Goal: Task Accomplishment & Management: Complete application form

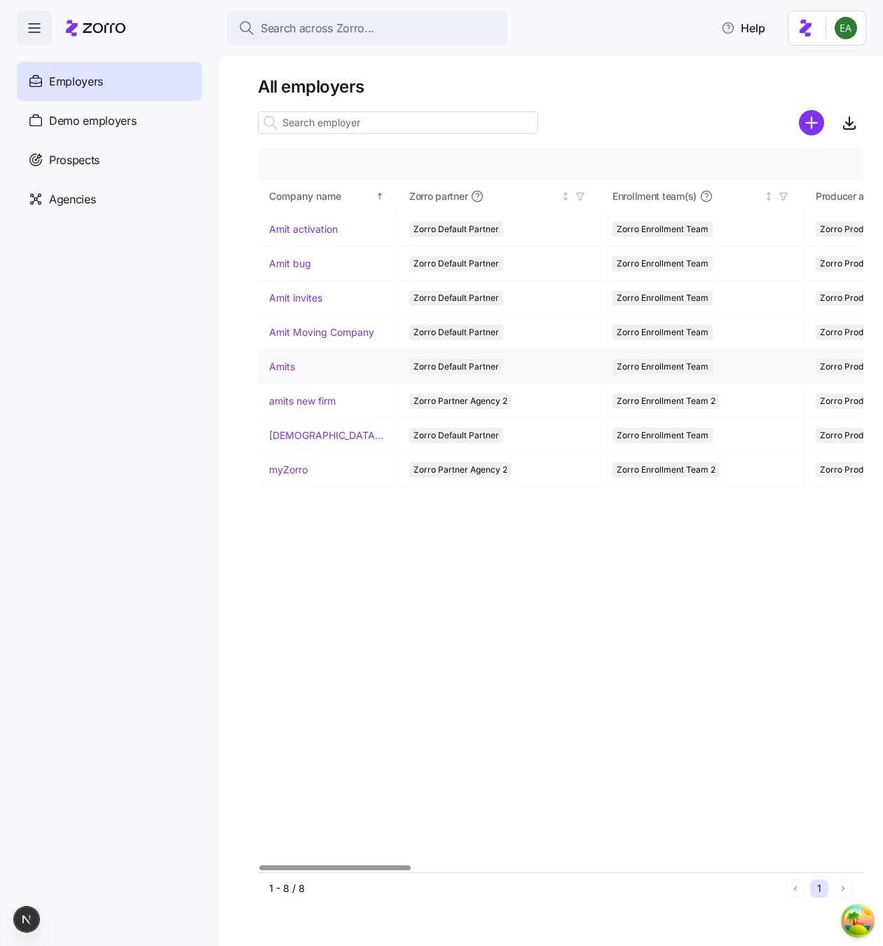
click at [278, 366] on link "Amits" at bounding box center [282, 367] width 26 height 14
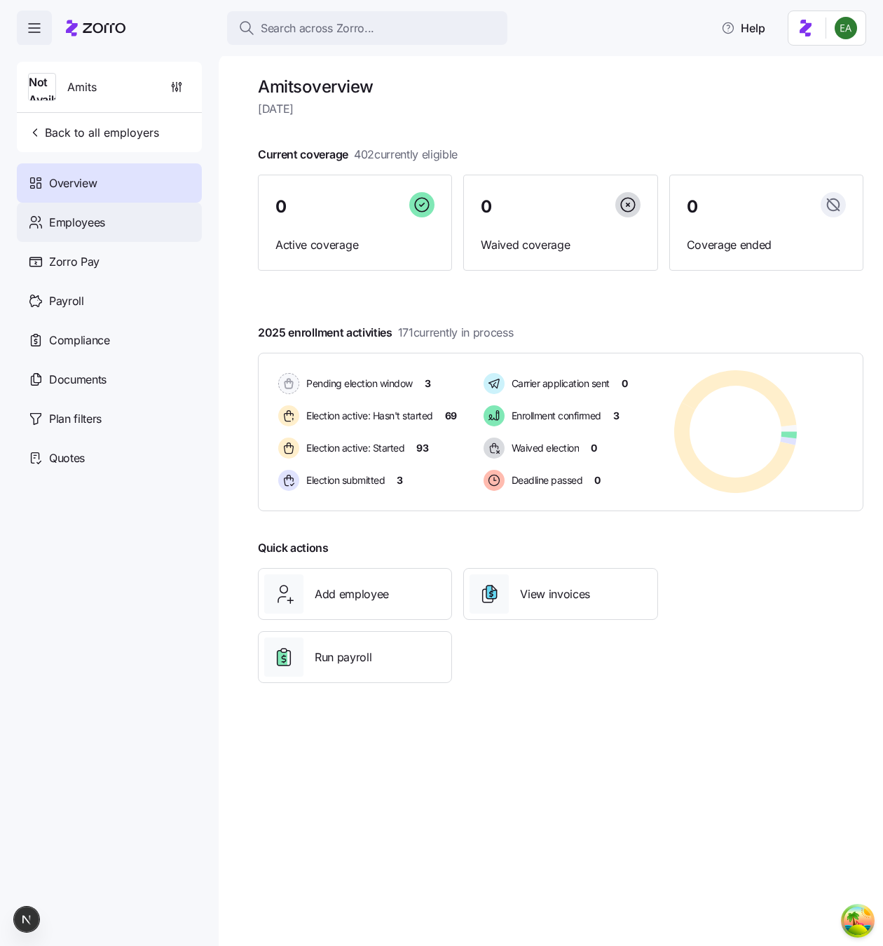
click at [139, 232] on div "Employees" at bounding box center [109, 222] width 185 height 39
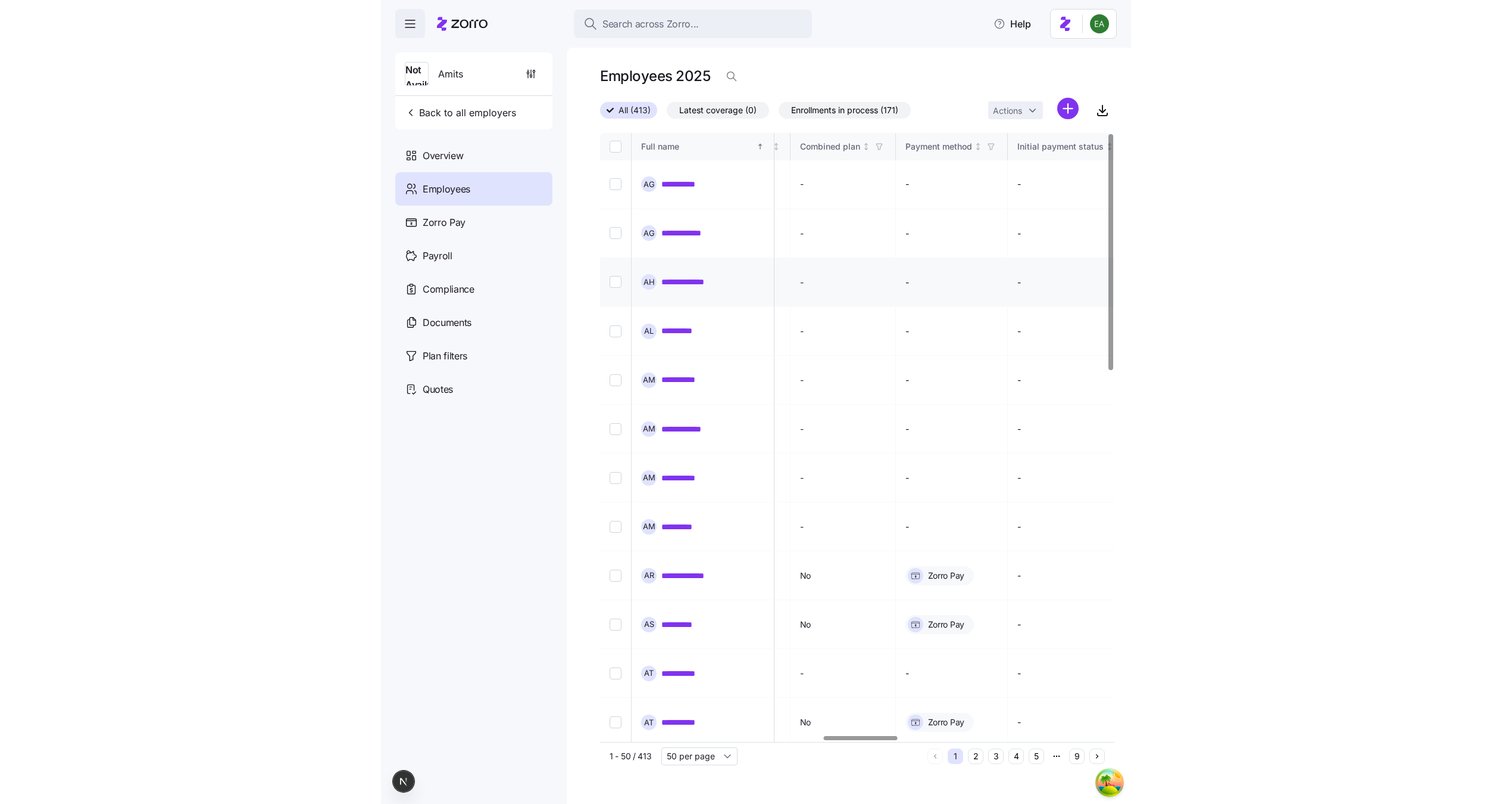
scroll to position [0, 1594]
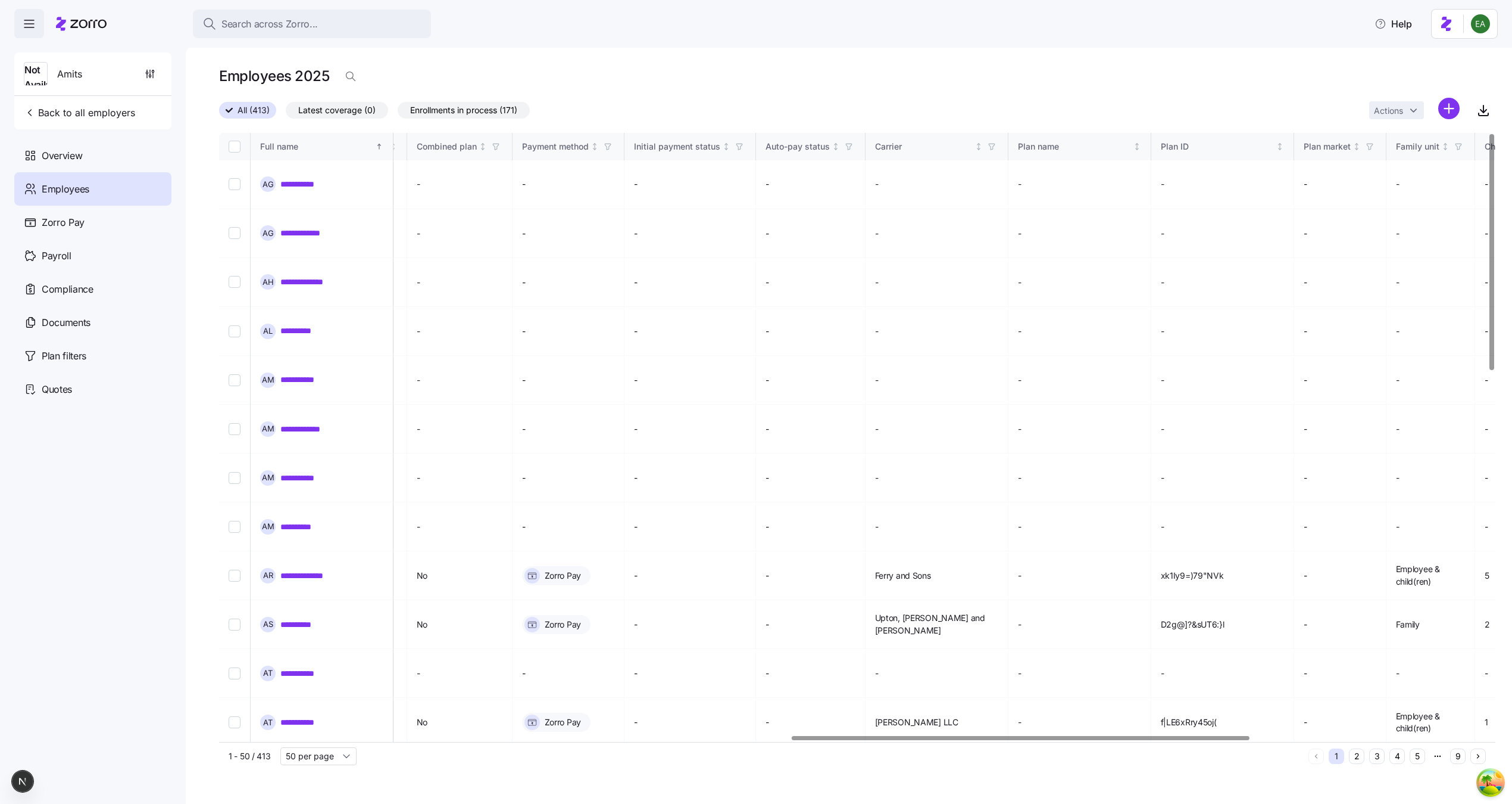
click at [103, 189] on div "Employees" at bounding box center [93, 189] width 157 height 33
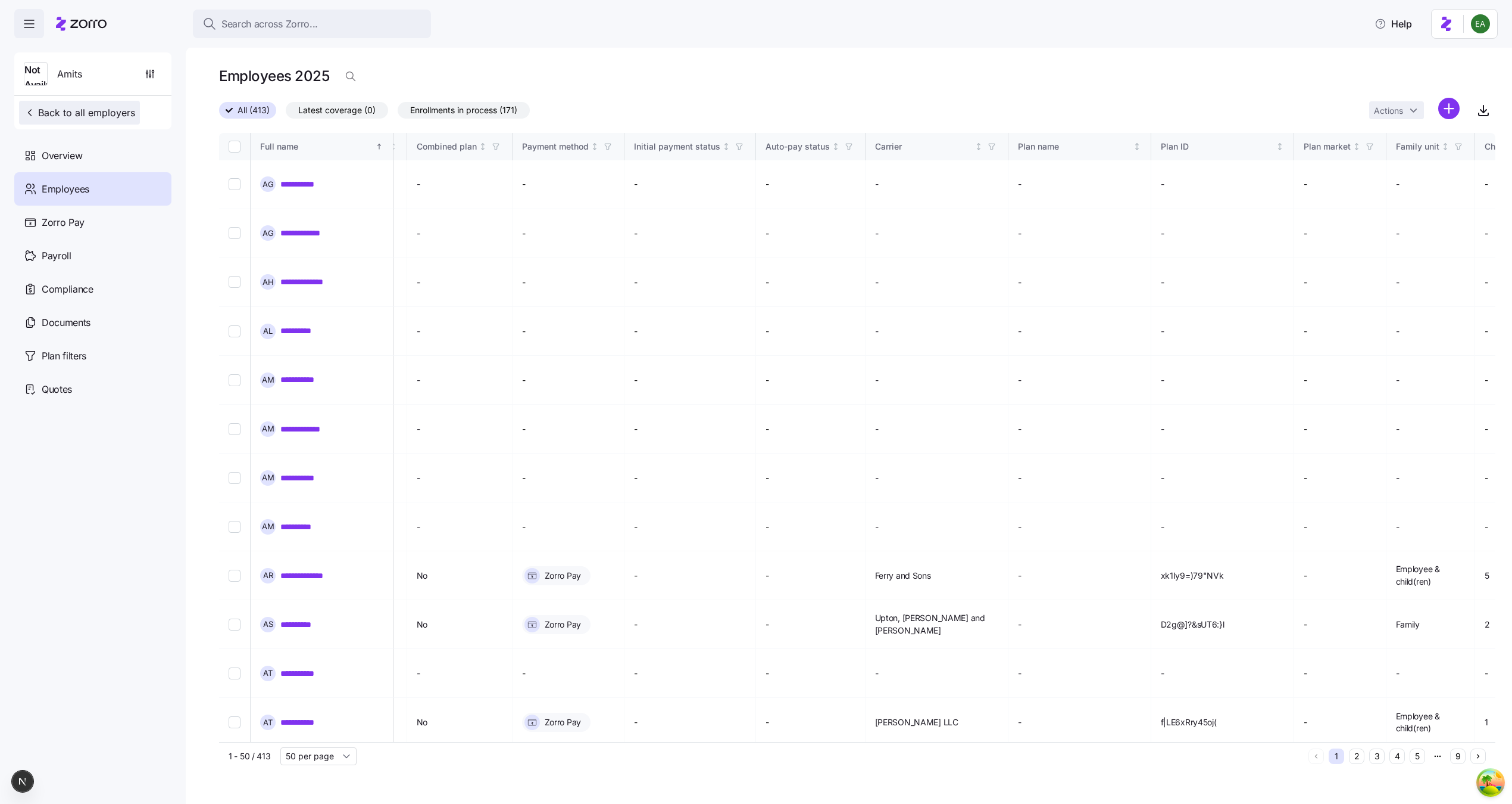
click at [98, 110] on span "Back to all employers" at bounding box center [79, 112] width 111 height 14
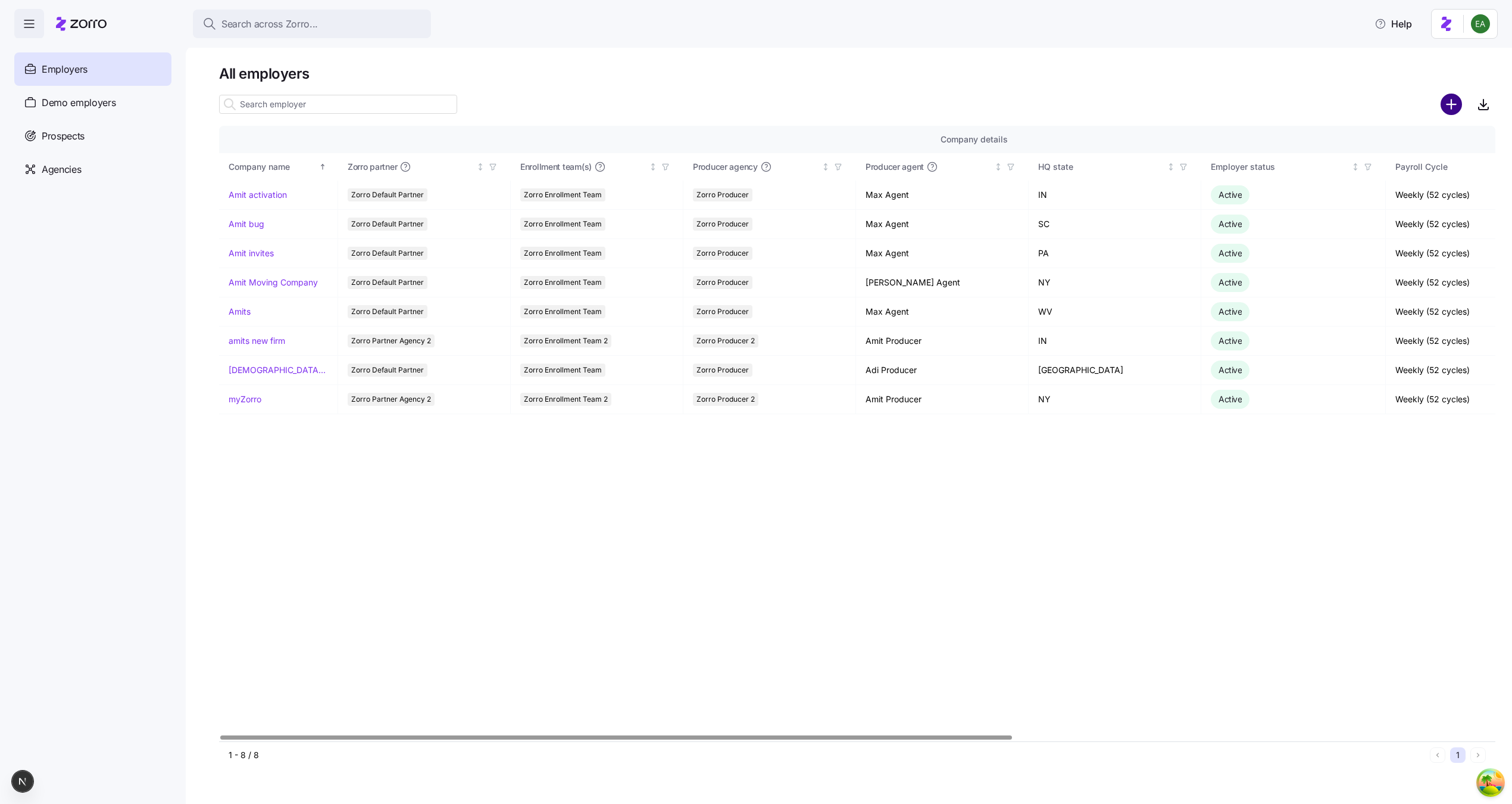
click at [749, 113] on circle "add icon" at bounding box center [1452, 104] width 20 height 20
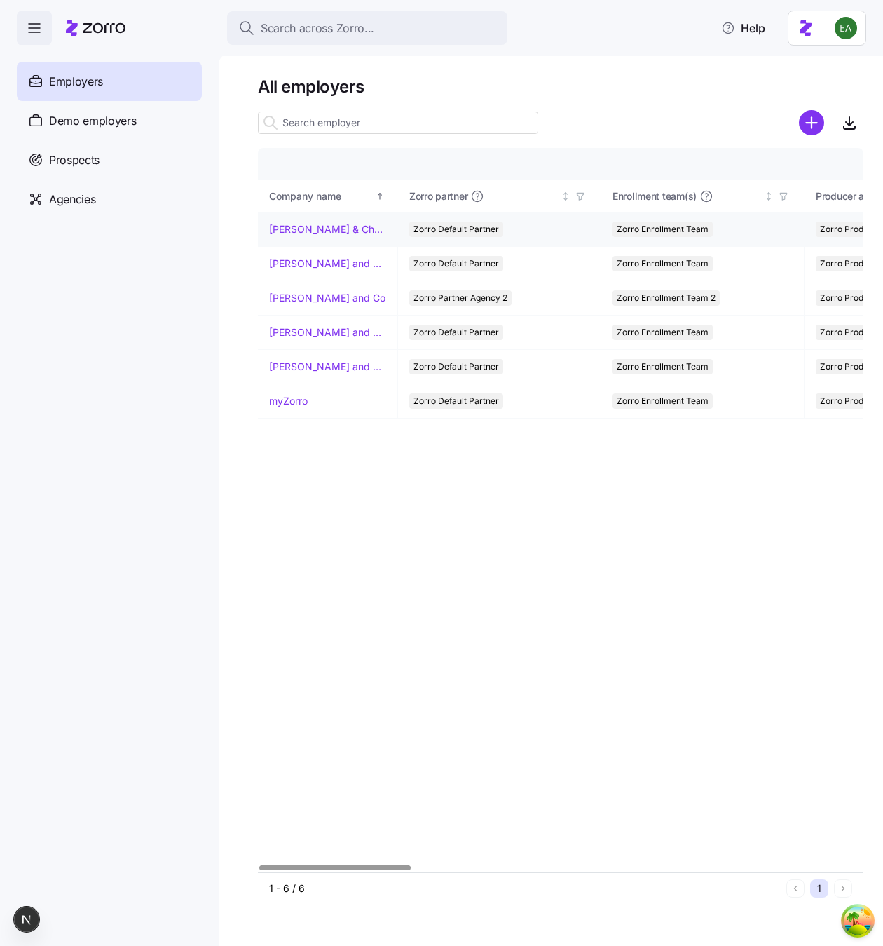
click at [316, 231] on link "Erik & Chemimage" at bounding box center [327, 229] width 117 height 14
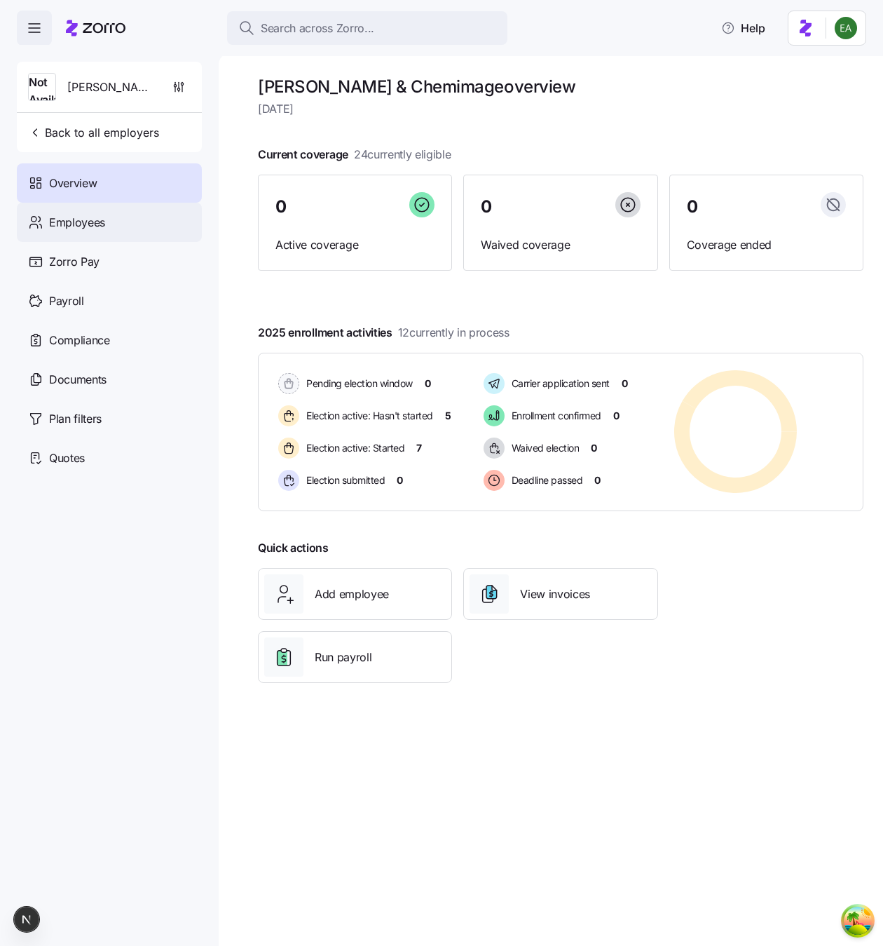
click at [113, 228] on div "Employees" at bounding box center [109, 222] width 185 height 39
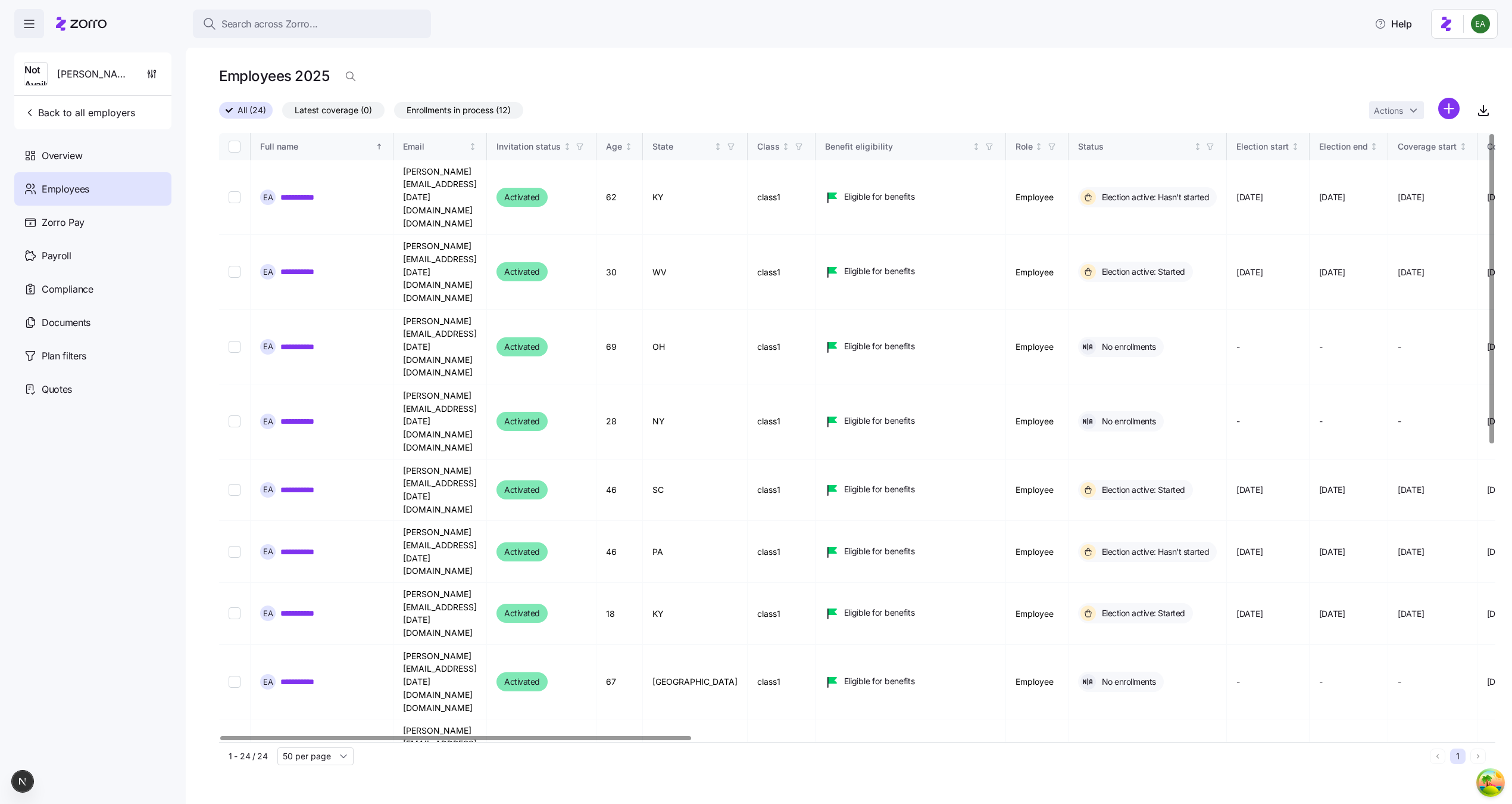
click at [749, 110] on div "Actions" at bounding box center [1432, 110] width 127 height 25
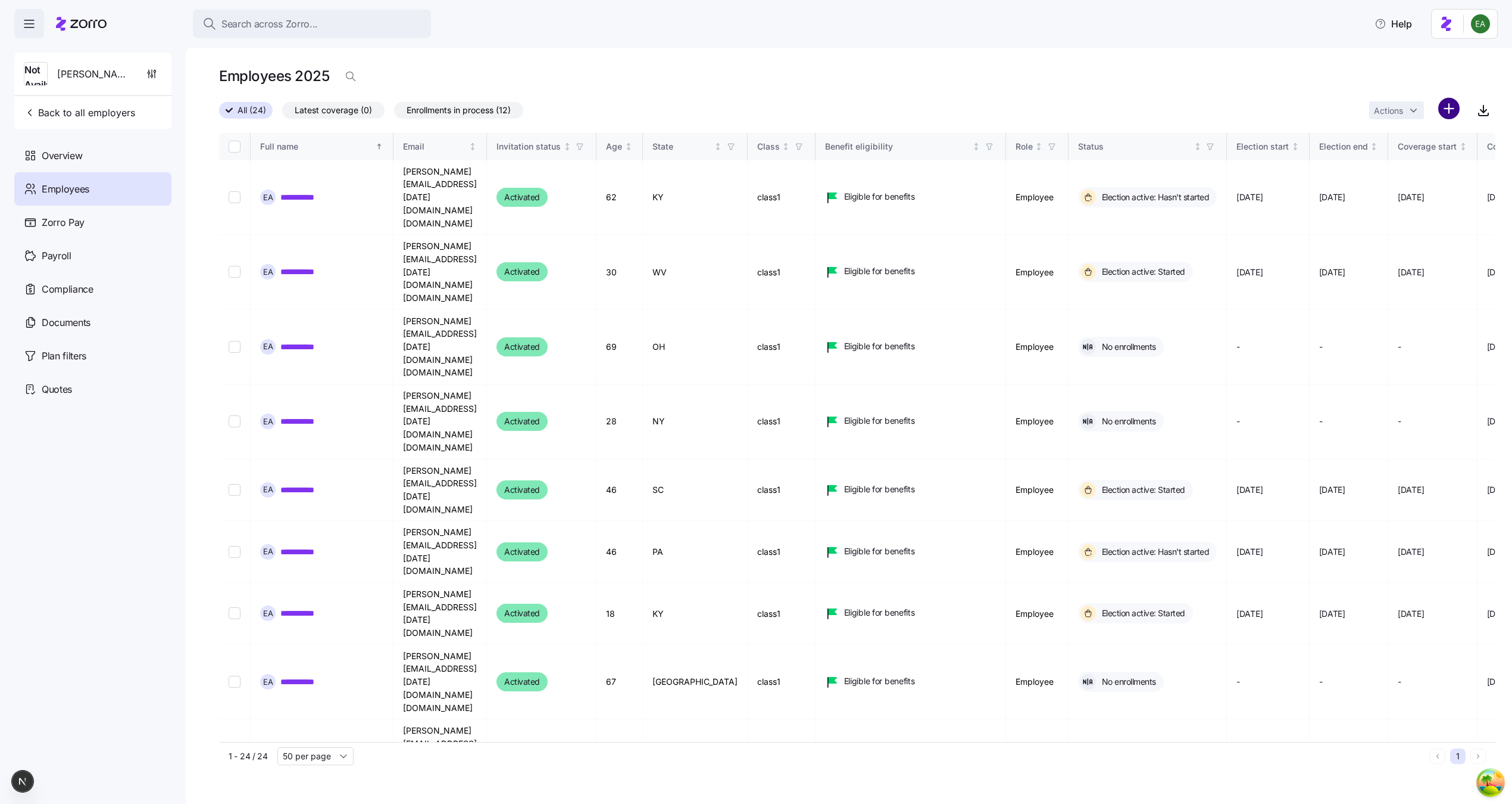
click at [749, 110] on html "**********" at bounding box center [756, 398] width 1512 height 796
click at [749, 143] on div "Upload roster" at bounding box center [1398, 140] width 113 height 19
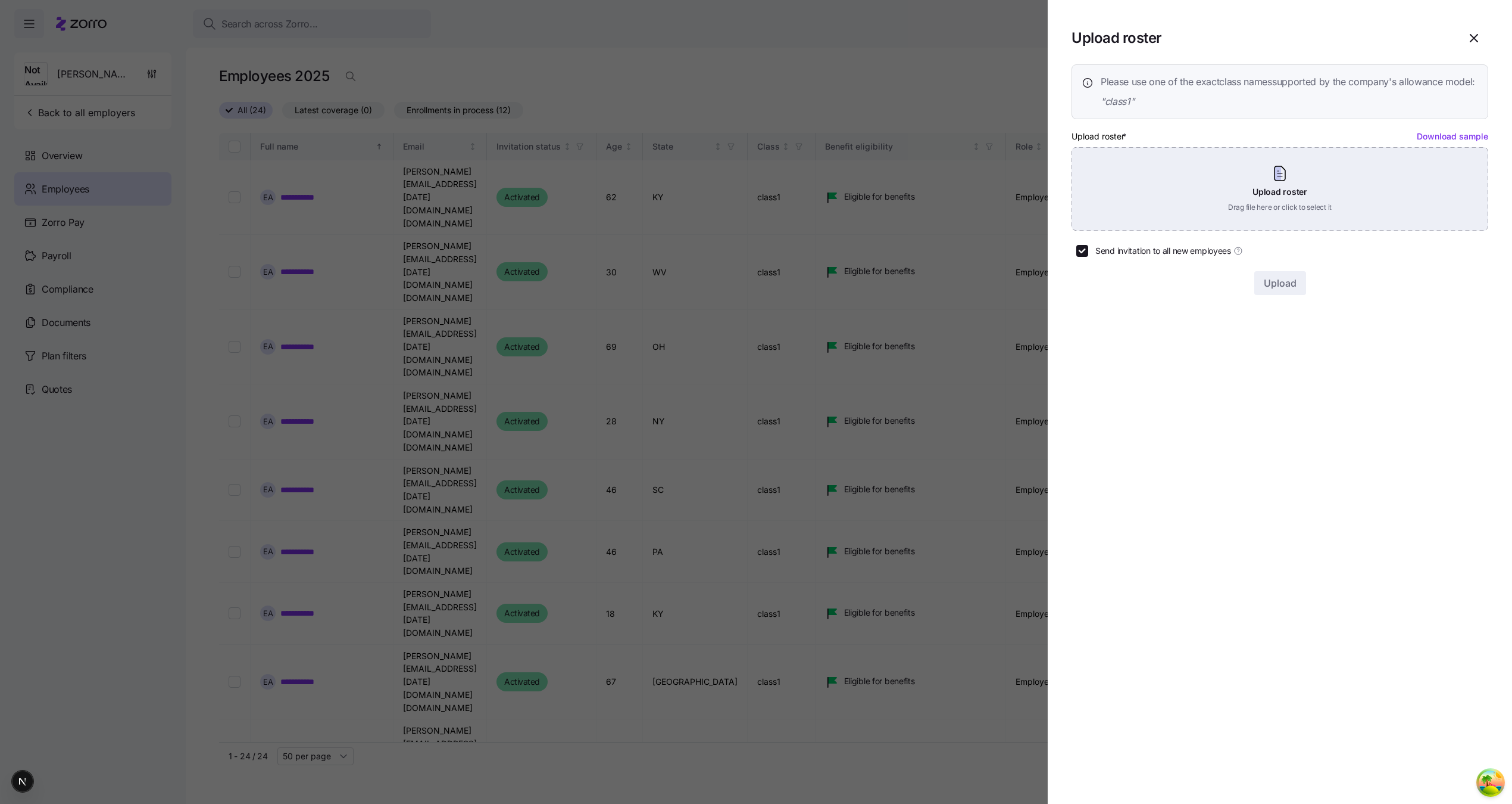
click at [749, 208] on div "Upload roster Drag file here or click to select it" at bounding box center [1280, 189] width 417 height 83
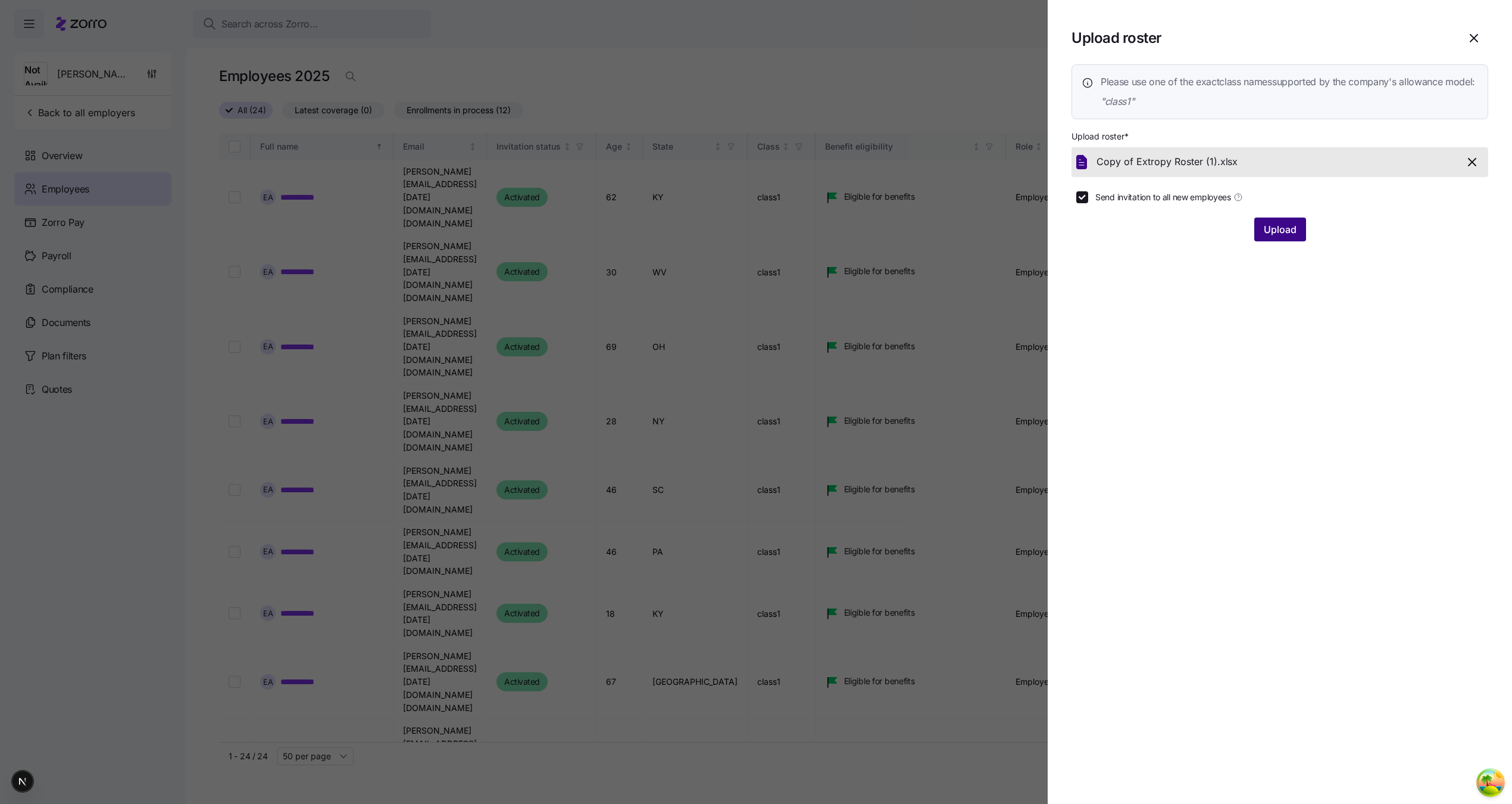
click at [749, 241] on button "Upload" at bounding box center [1280, 229] width 52 height 24
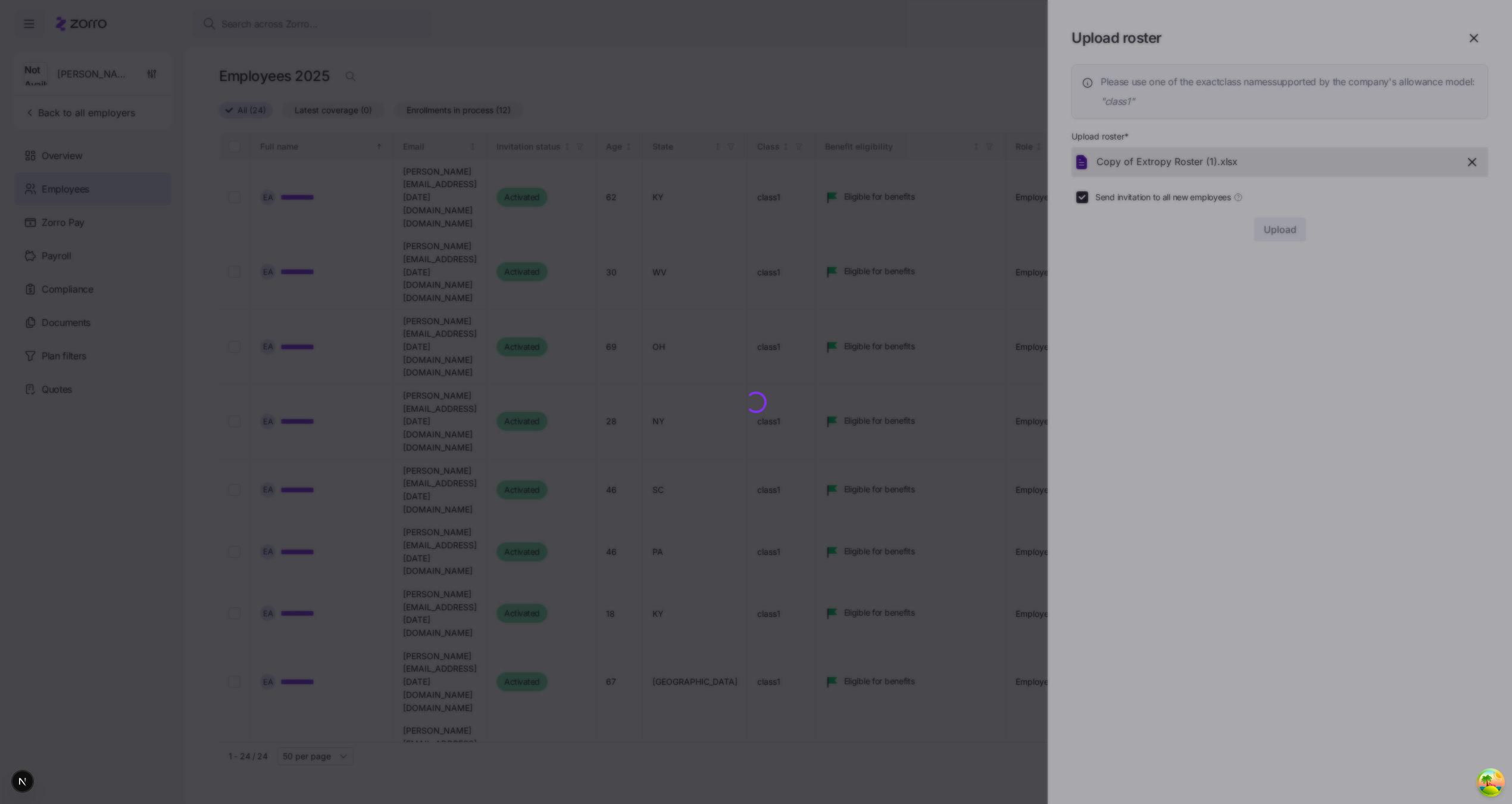
click at [749, 248] on div at bounding box center [756, 402] width 1512 height 804
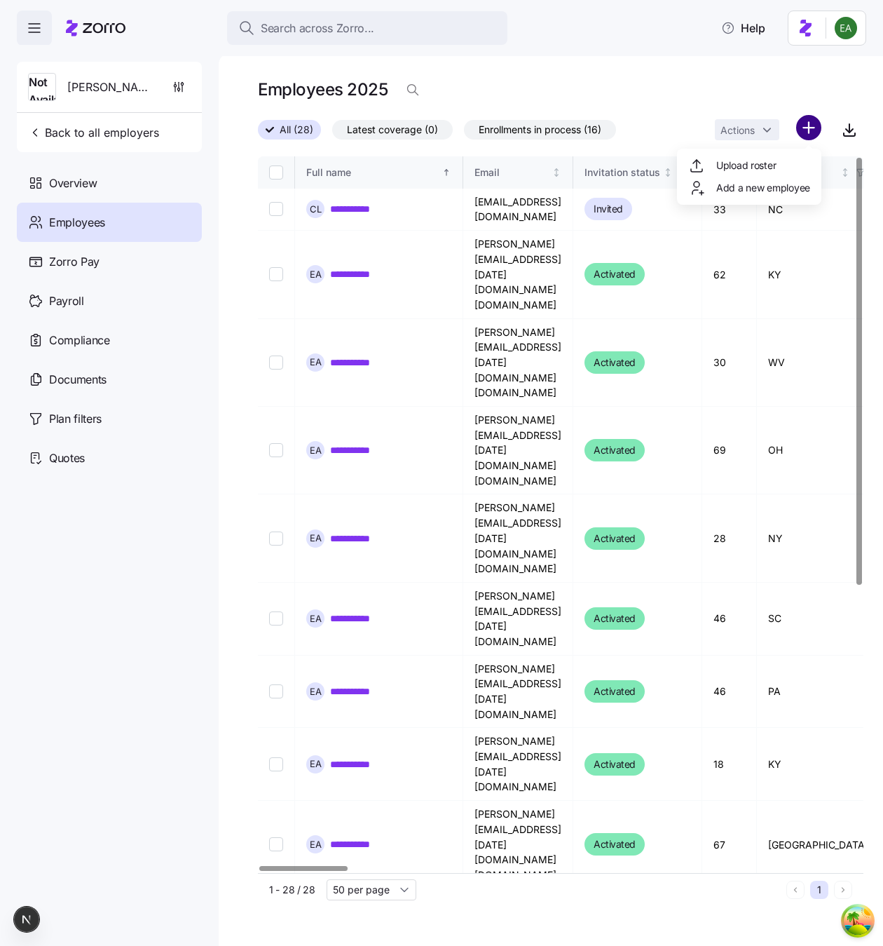
click at [812, 121] on html "**********" at bounding box center [441, 468] width 883 height 937
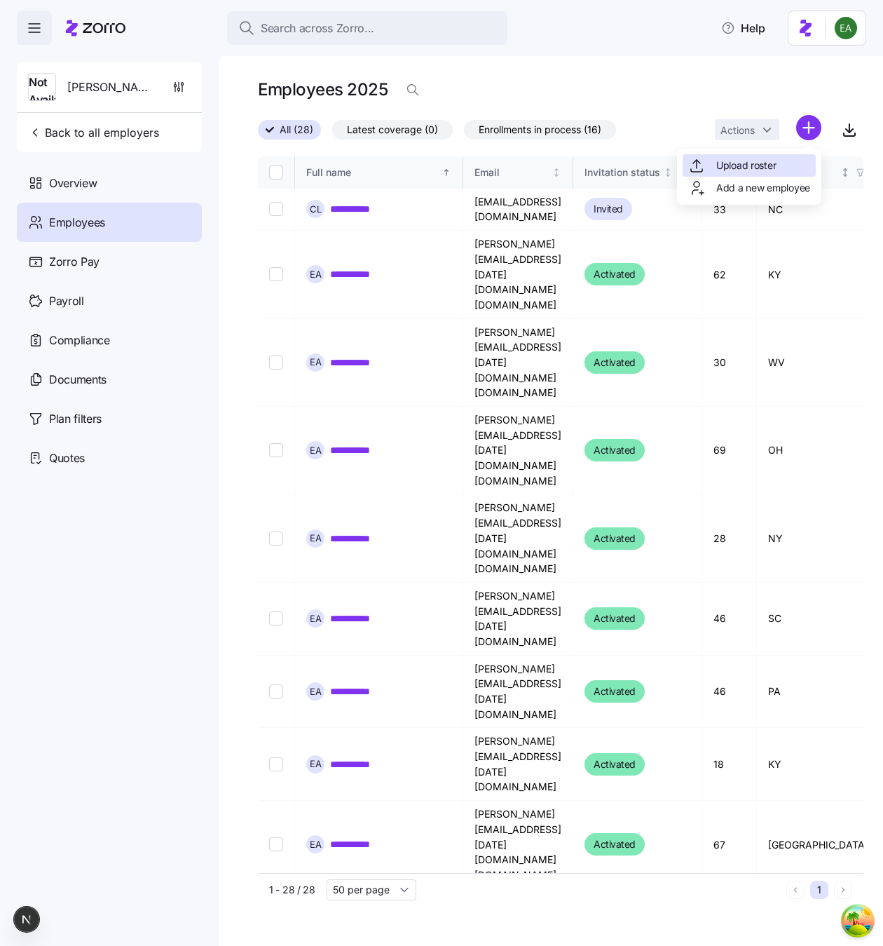
click at [797, 163] on div "Upload roster" at bounding box center [749, 165] width 133 height 22
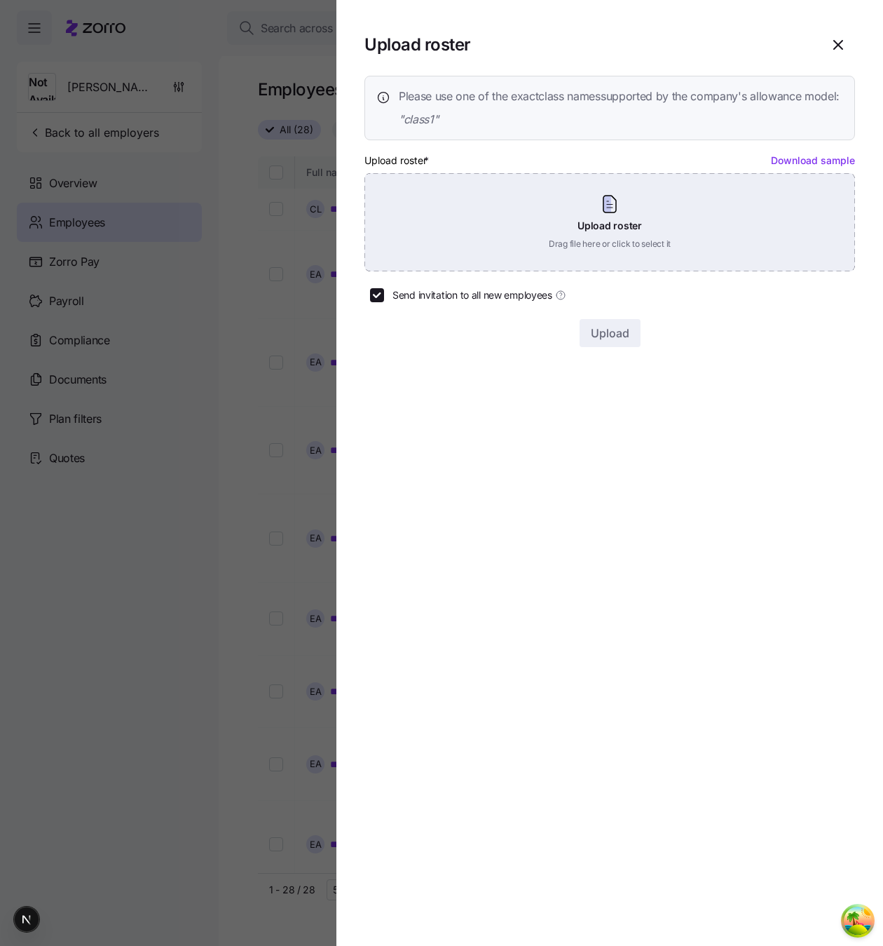
click at [639, 221] on div "Upload roster Drag file here or click to select it" at bounding box center [609, 222] width 491 height 98
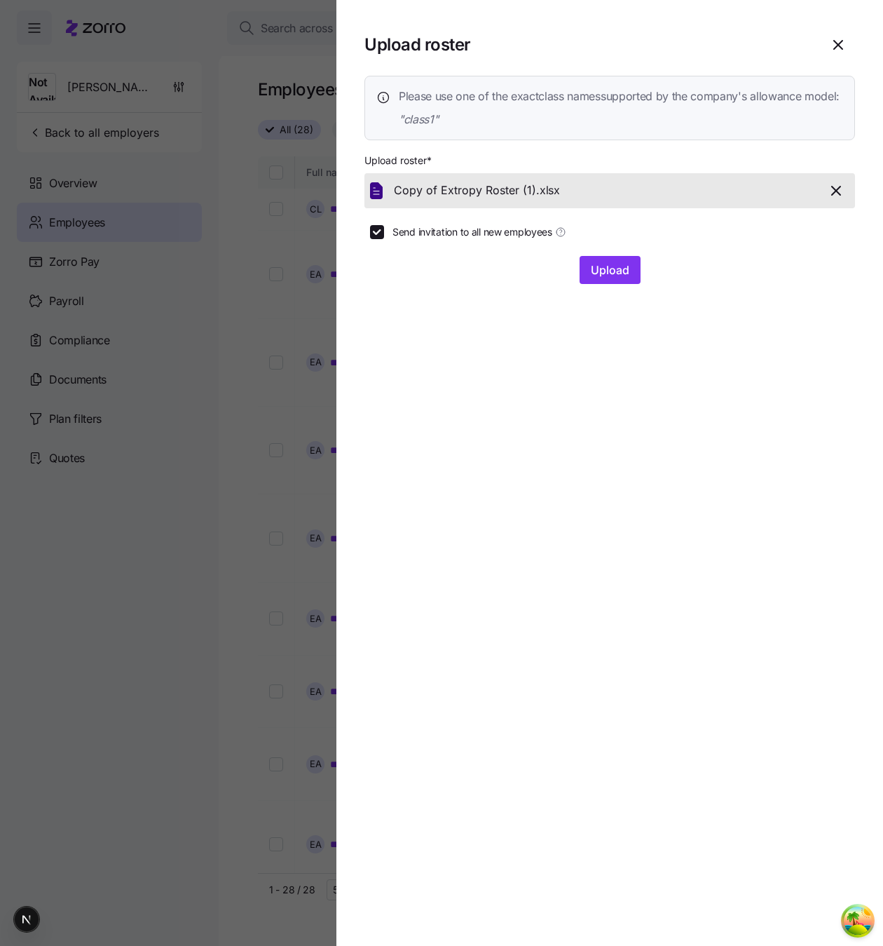
click at [484, 239] on span "Send invitation to all new employees" at bounding box center [473, 232] width 160 height 14
click at [384, 239] on input "Send invitation to all new employees" at bounding box center [377, 232] width 14 height 14
checkbox input "false"
click at [587, 284] on button "Upload" at bounding box center [610, 270] width 61 height 28
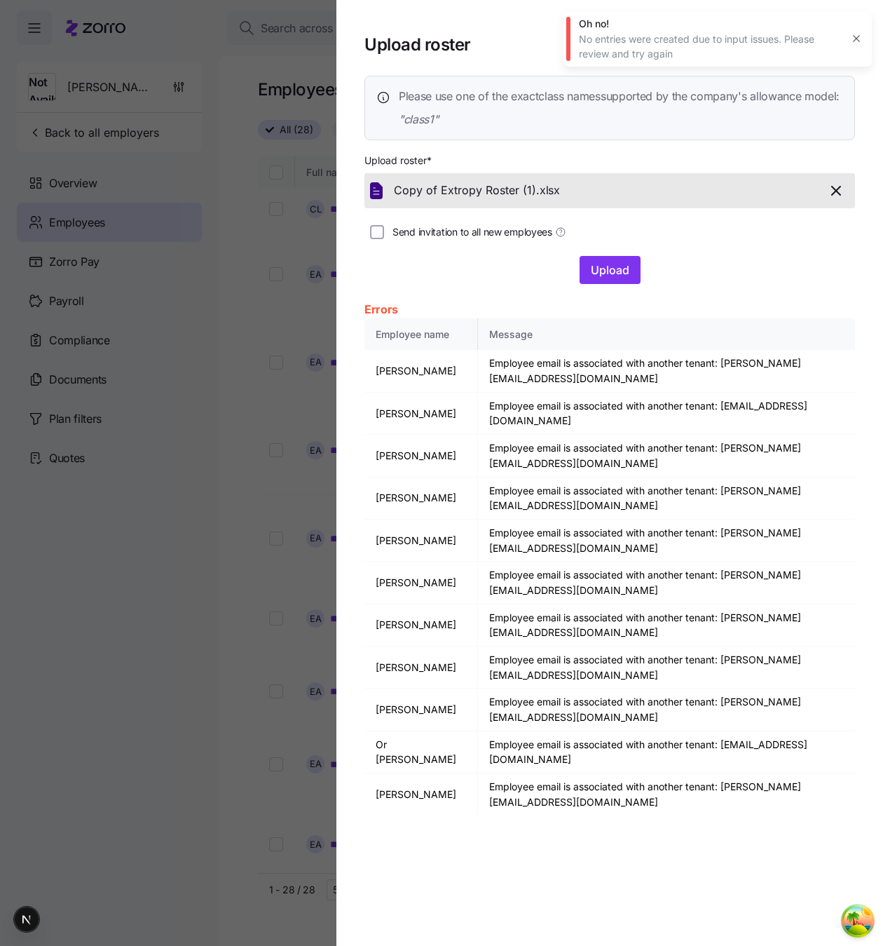
click at [224, 330] on div at bounding box center [441, 473] width 883 height 946
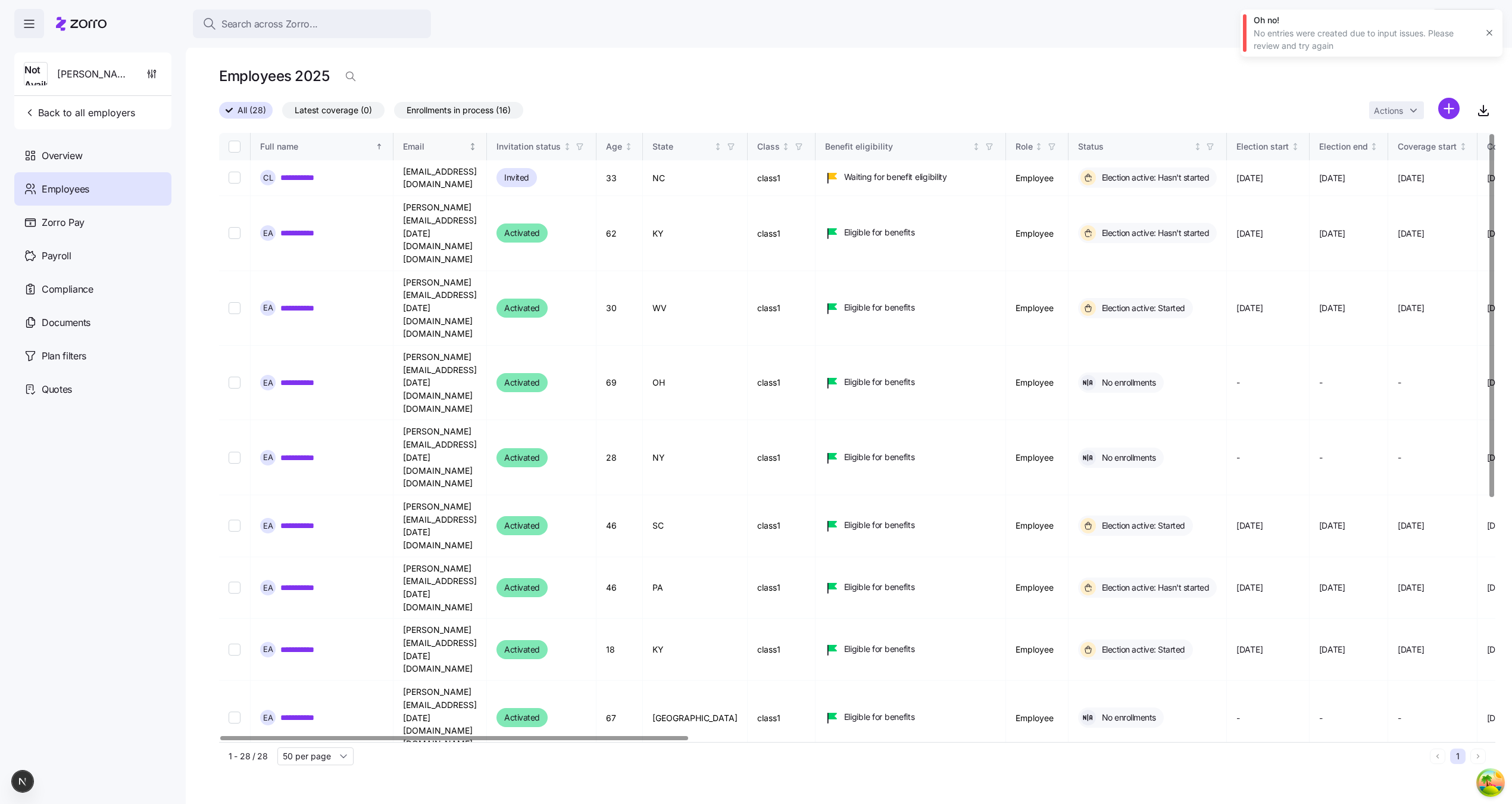
click at [429, 146] on div "Email" at bounding box center [435, 146] width 64 height 13
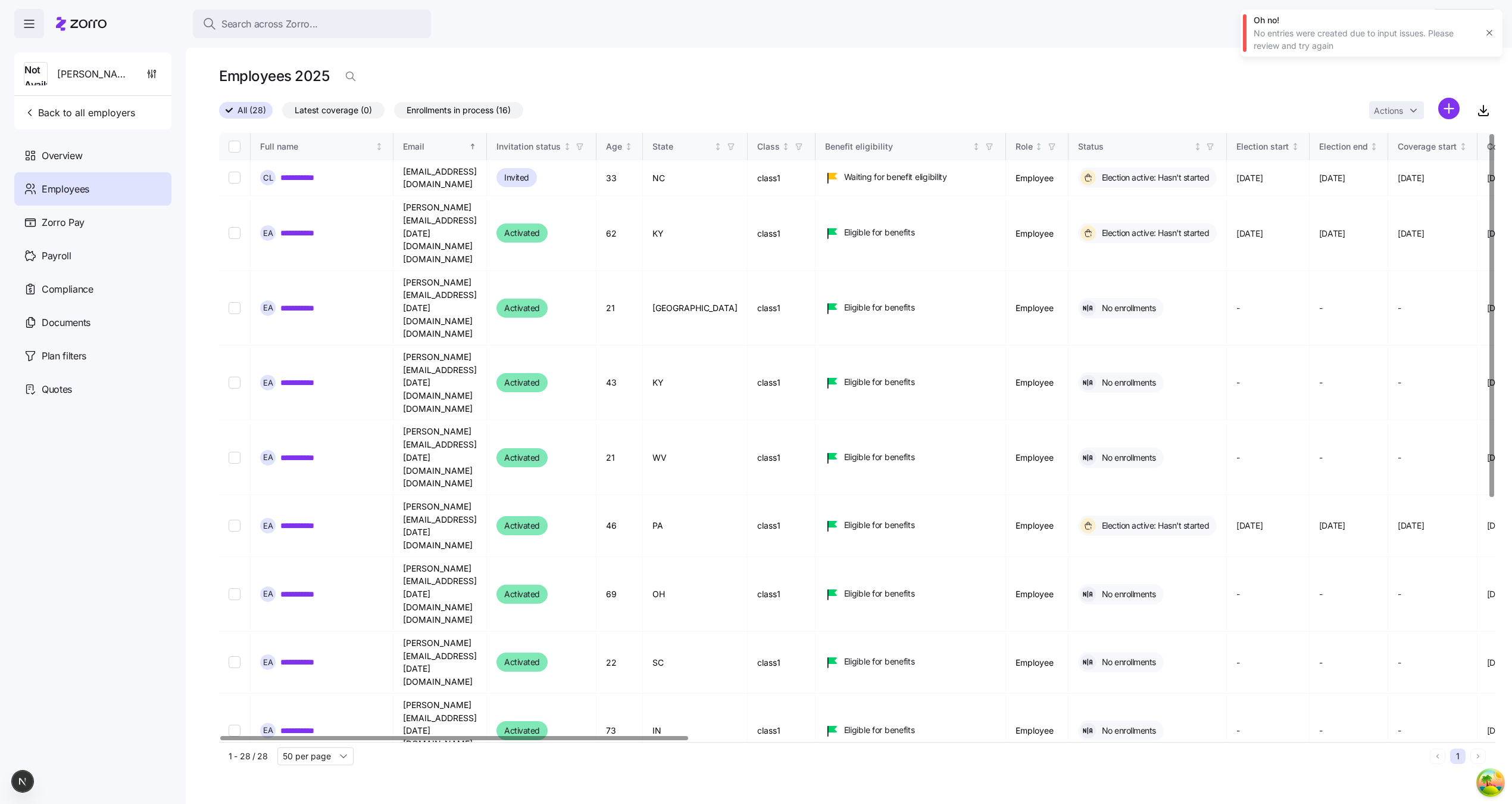
click at [429, 146] on div "Email" at bounding box center [435, 146] width 64 height 13
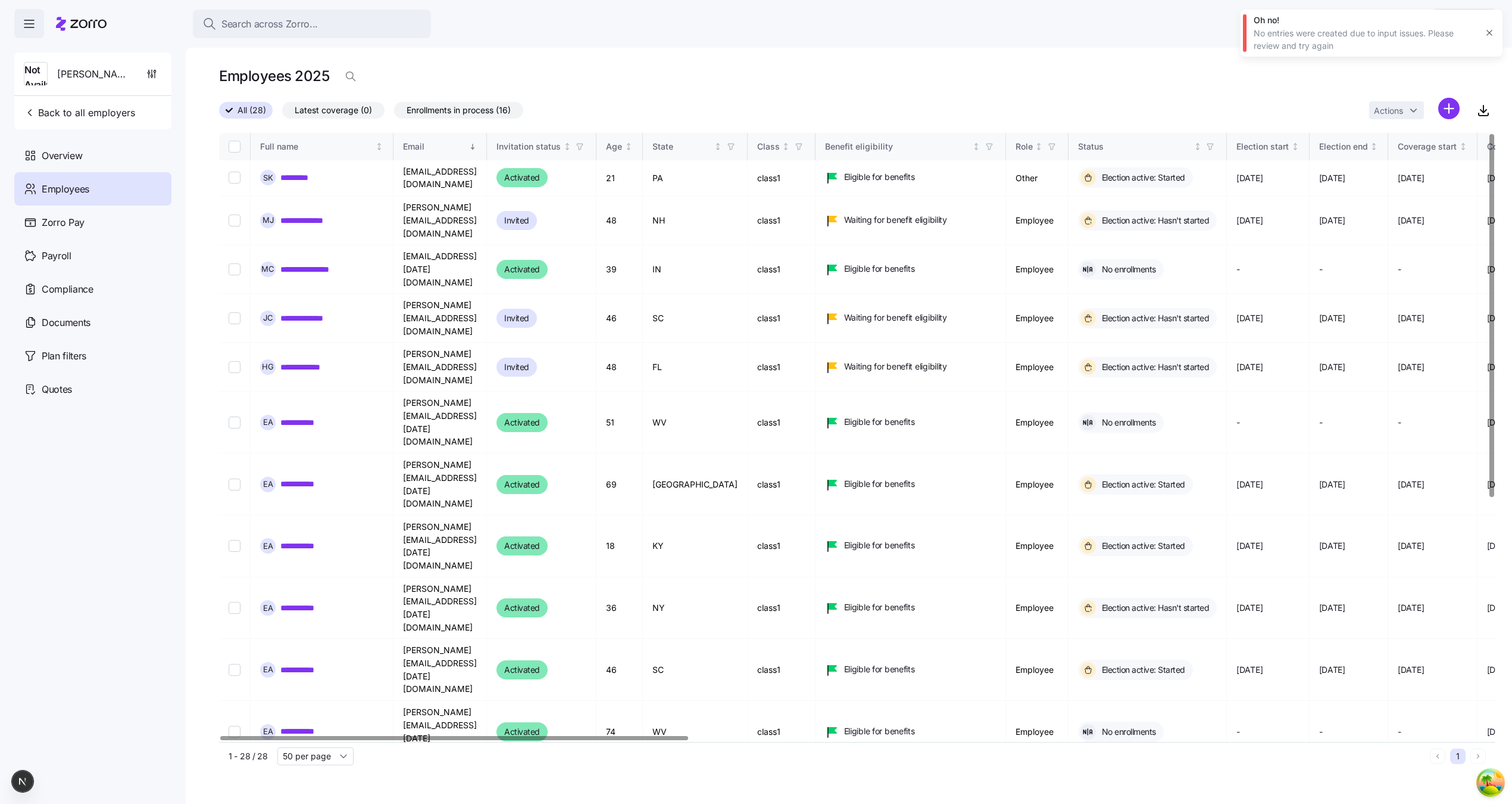
click at [749, 37] on button "button" at bounding box center [1490, 33] width 17 height 17
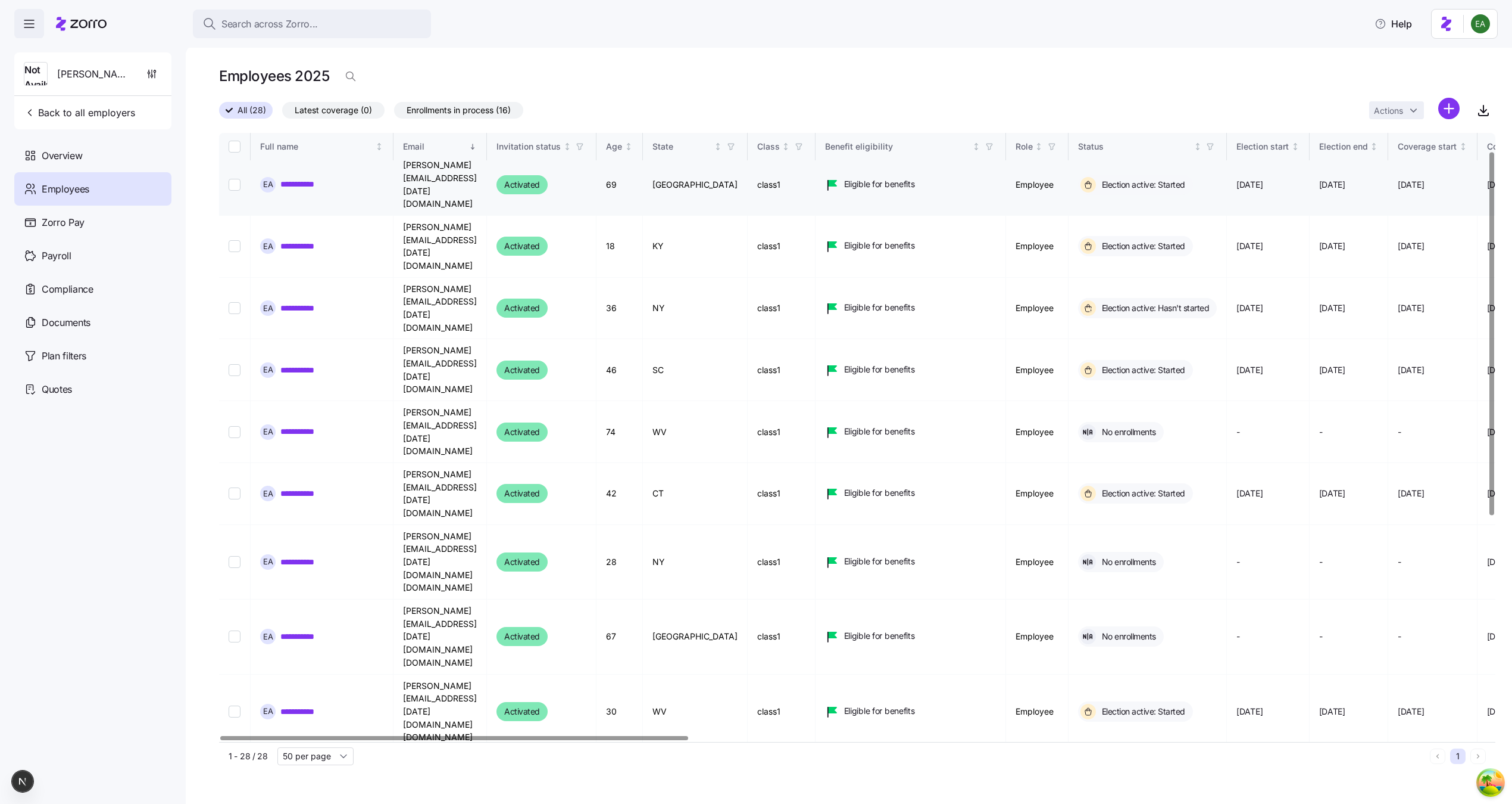
scroll to position [397, 0]
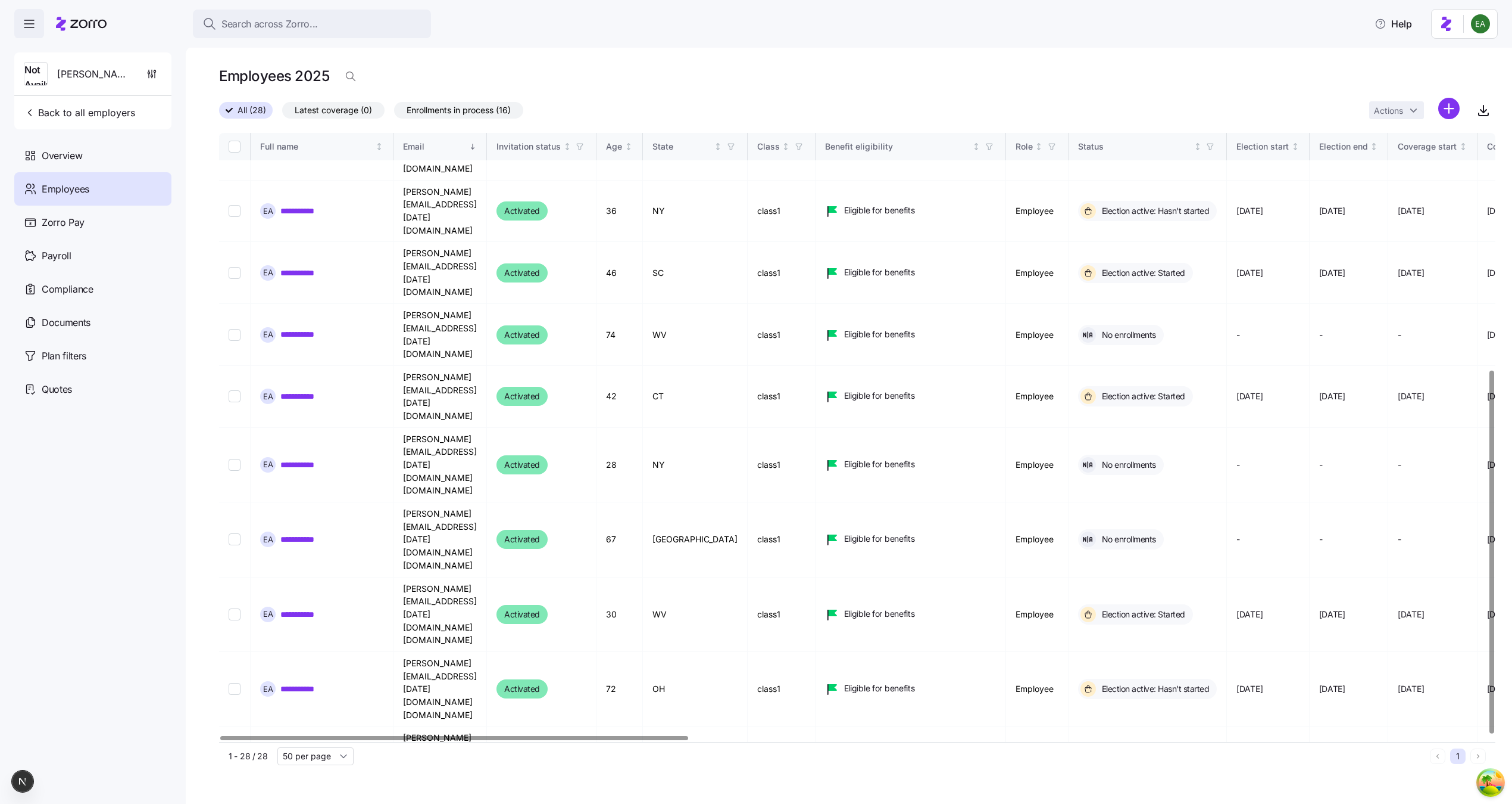
copy td "extropyadv"
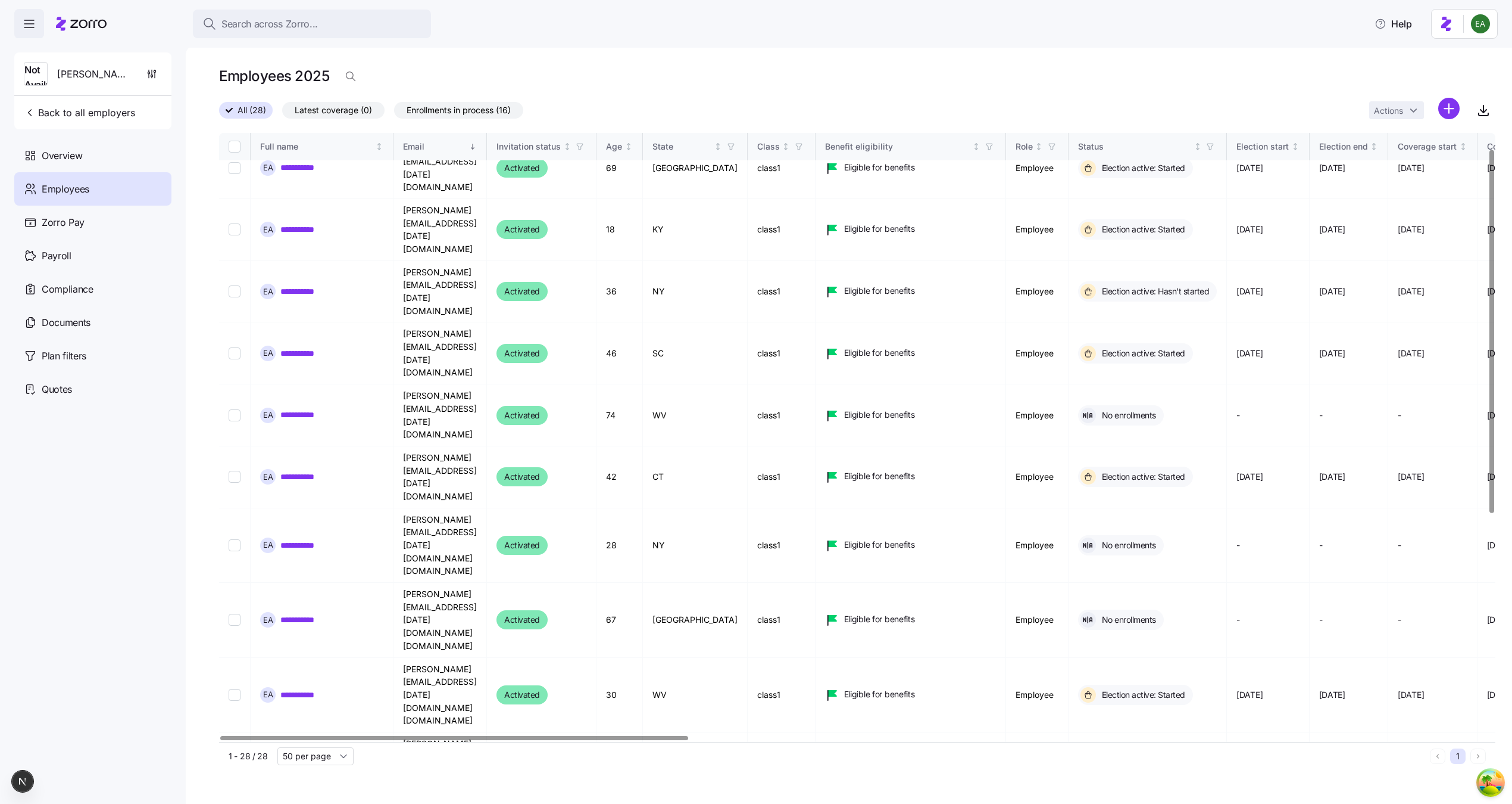
scroll to position [0, 0]
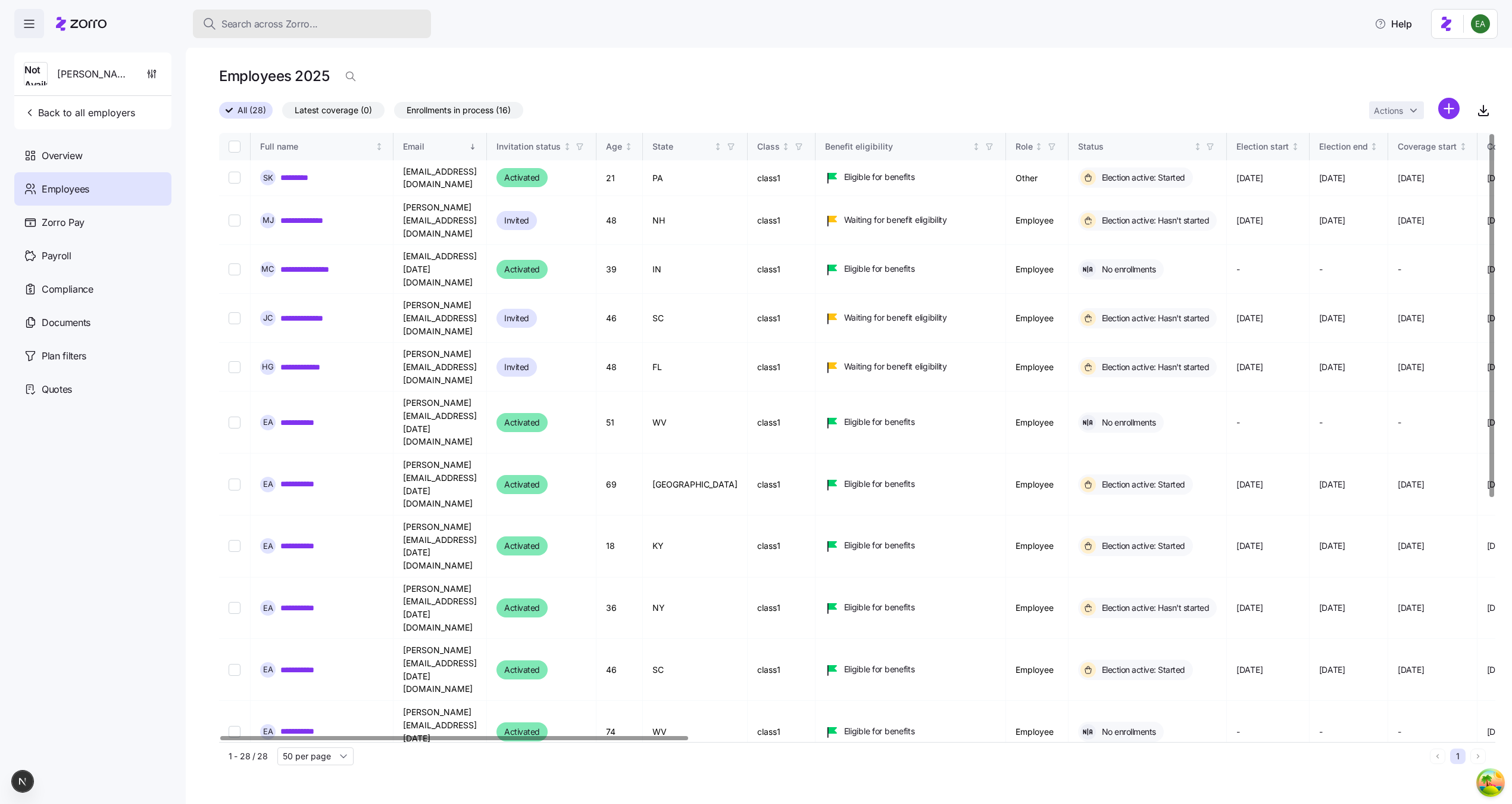
click at [374, 30] on div "Search across Zorro..." at bounding box center [312, 25] width 219 height 15
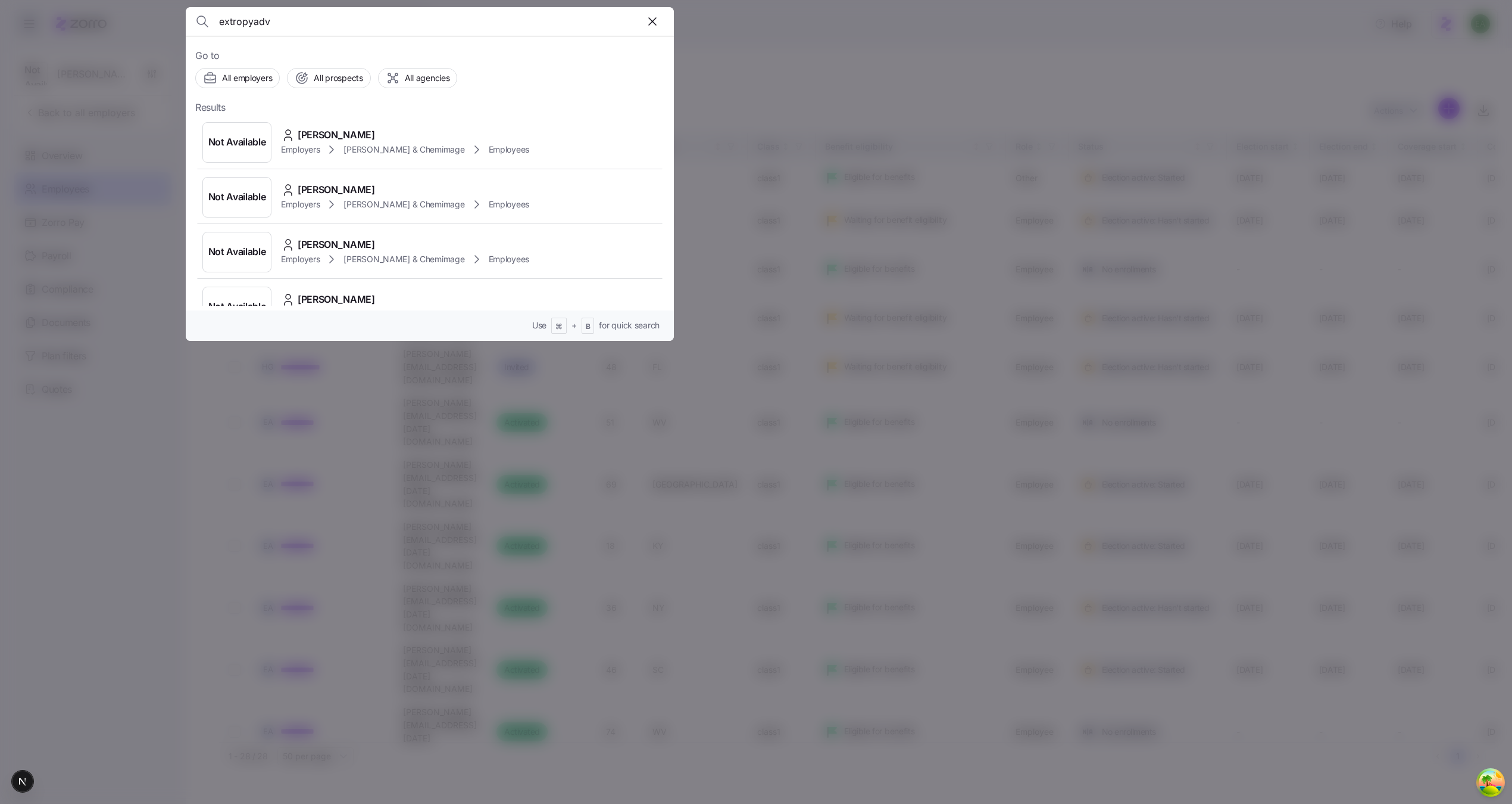
type input "extropyadv"
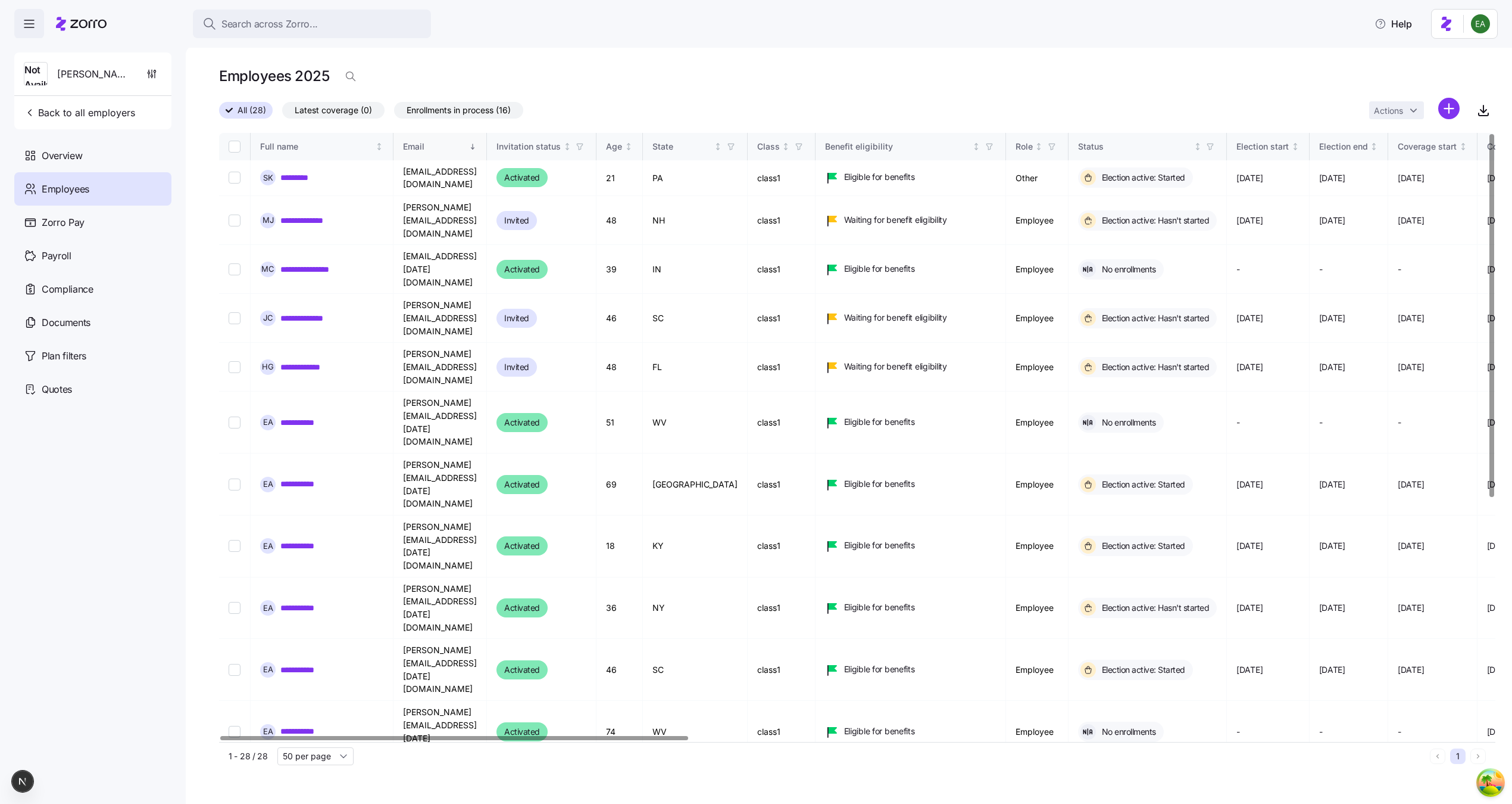
click at [443, 144] on div "Email" at bounding box center [435, 146] width 64 height 13
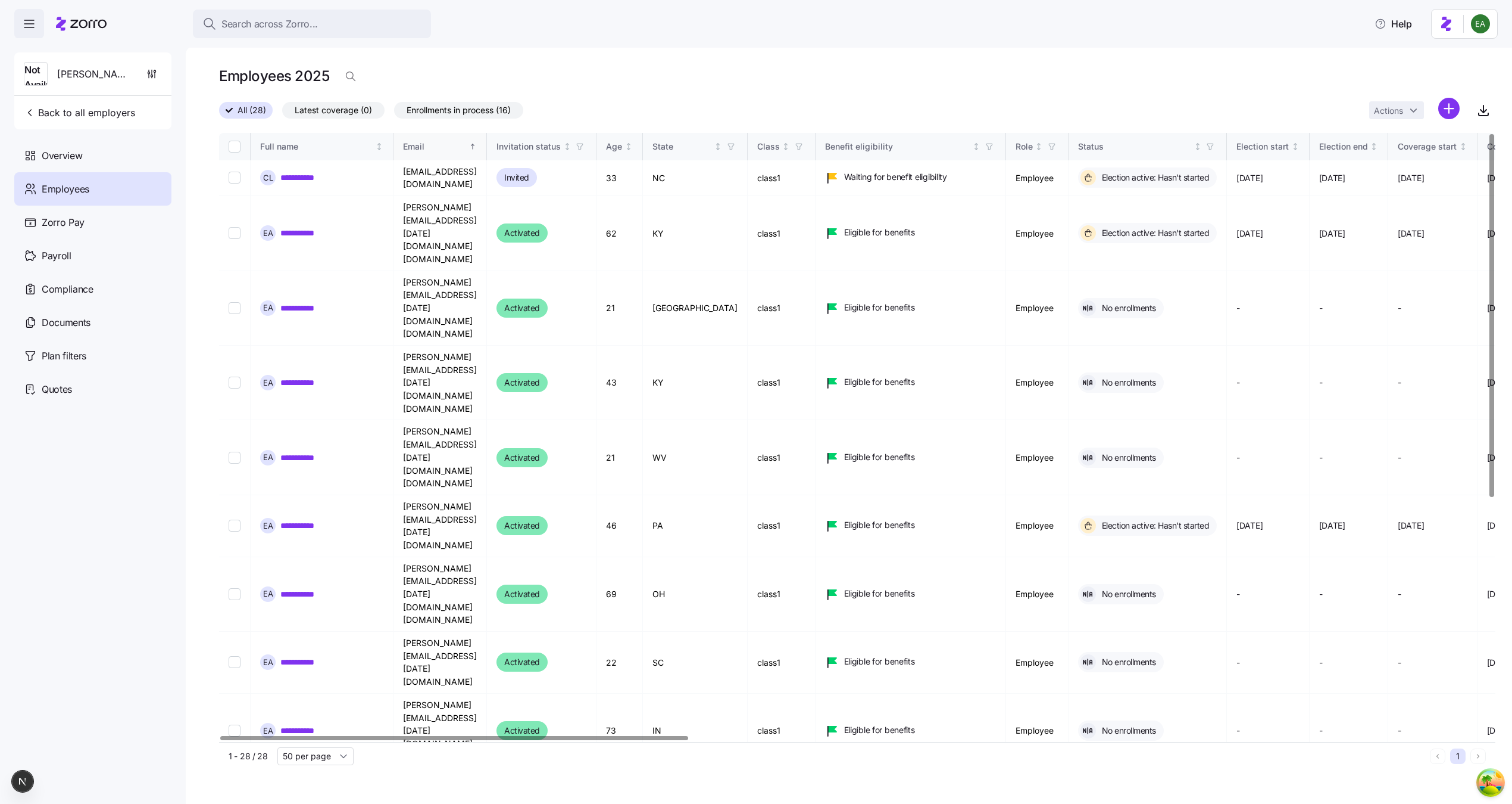
click at [443, 144] on div "Email" at bounding box center [435, 146] width 64 height 13
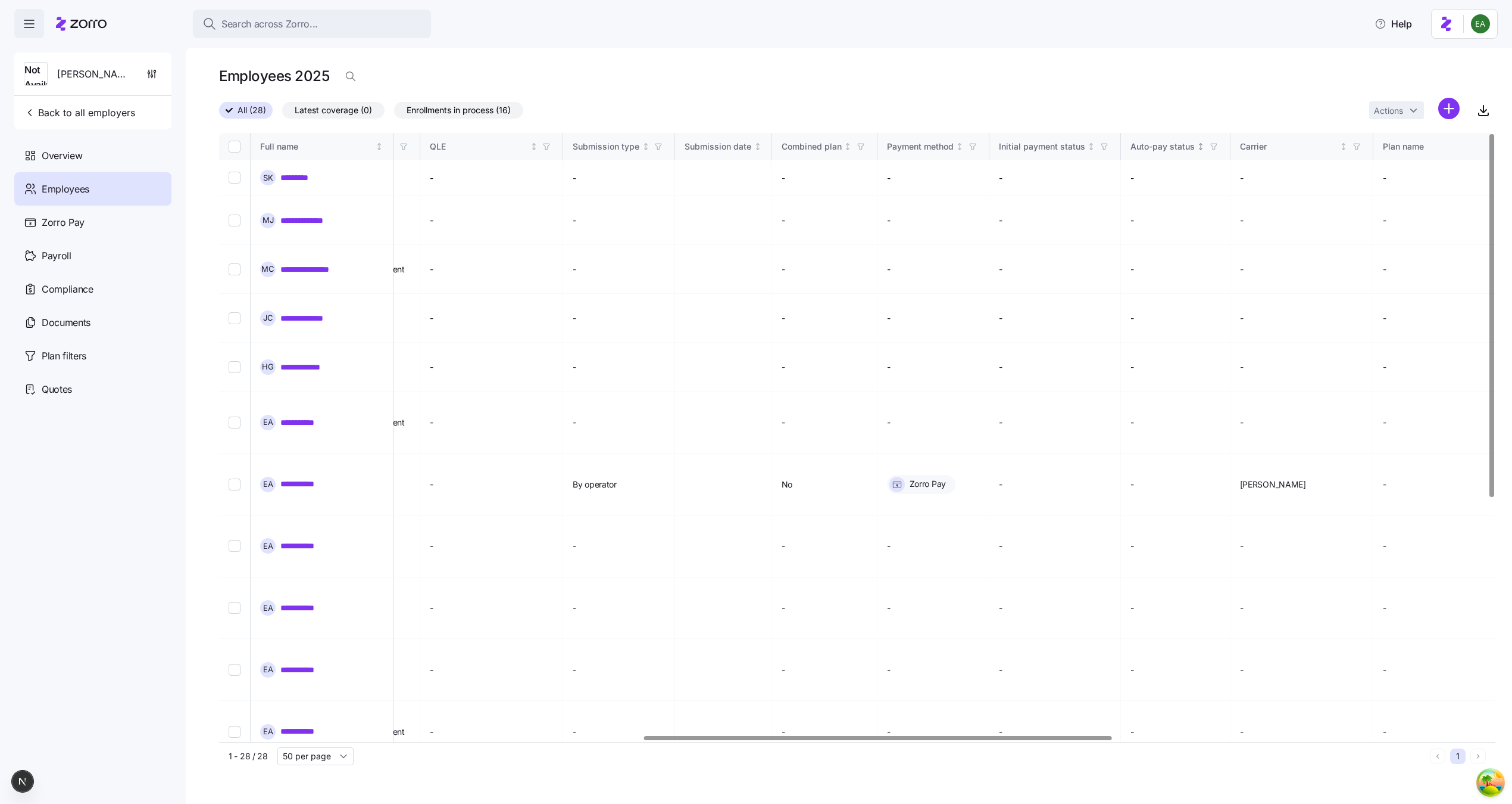
scroll to position [0, 1035]
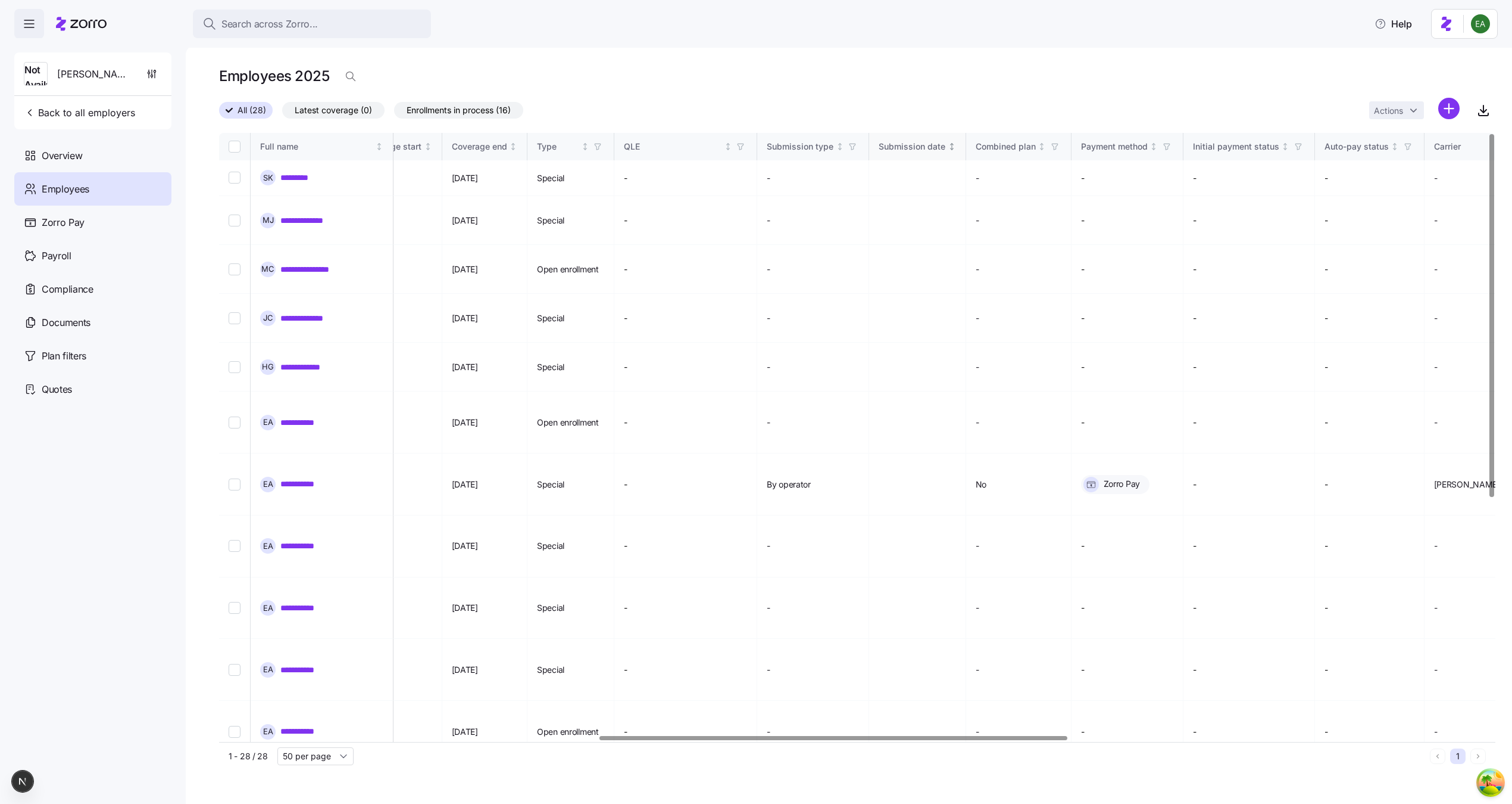
click at [749, 135] on th "Submission date" at bounding box center [917, 146] width 97 height 27
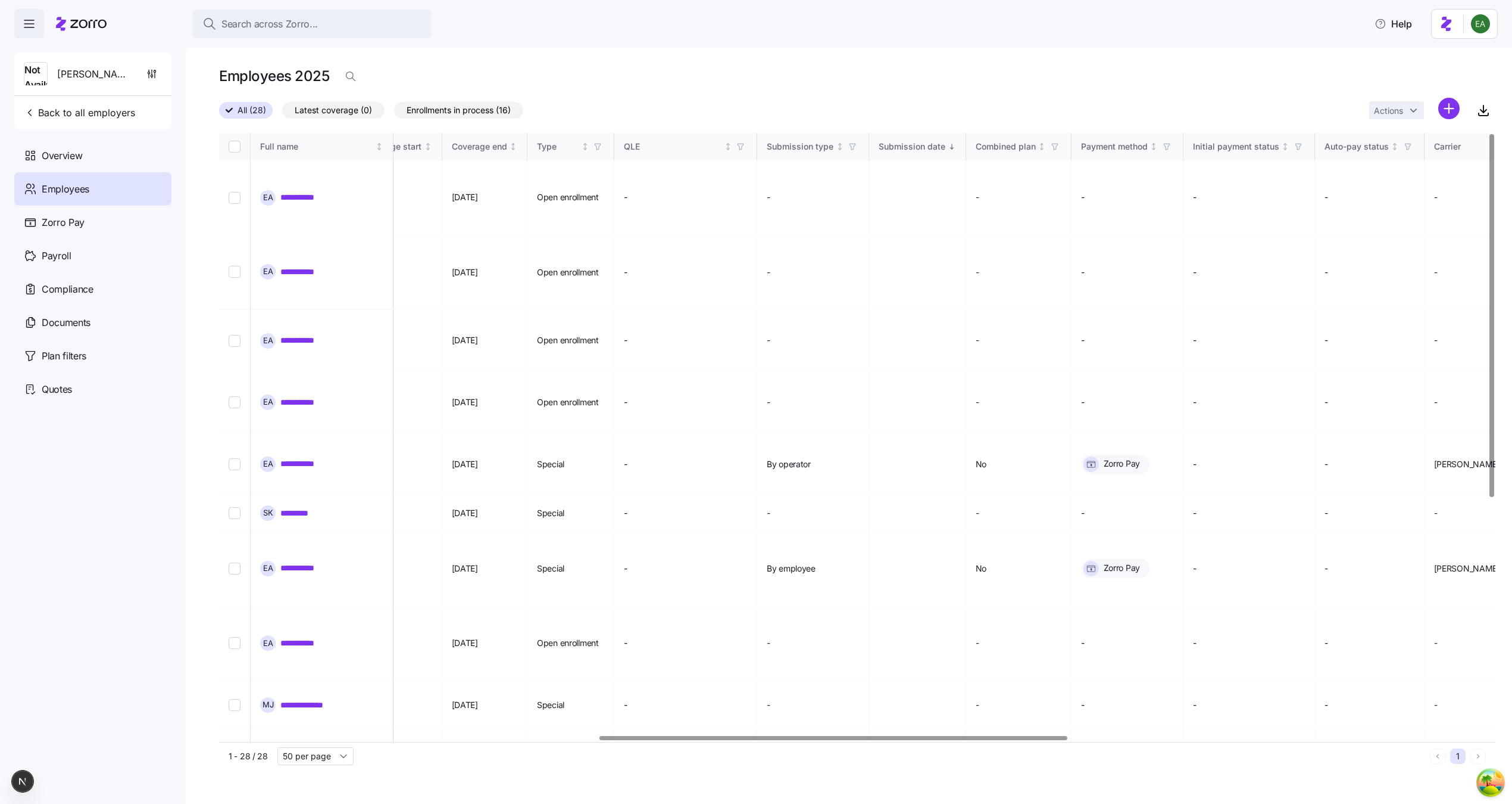
click at [749, 143] on div "Submission date" at bounding box center [912, 146] width 67 height 13
click at [638, 99] on div "All (28) Latest coverage (0) Enrollments in process (16) Actions" at bounding box center [857, 110] width 1277 height 25
